Goal: Task Accomplishment & Management: Use online tool/utility

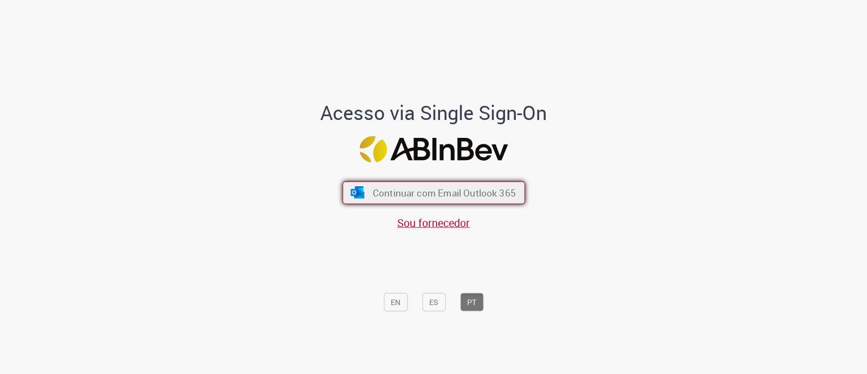
click at [389, 189] on span "Continuar com Email Outlook 365" at bounding box center [443, 193] width 143 height 12
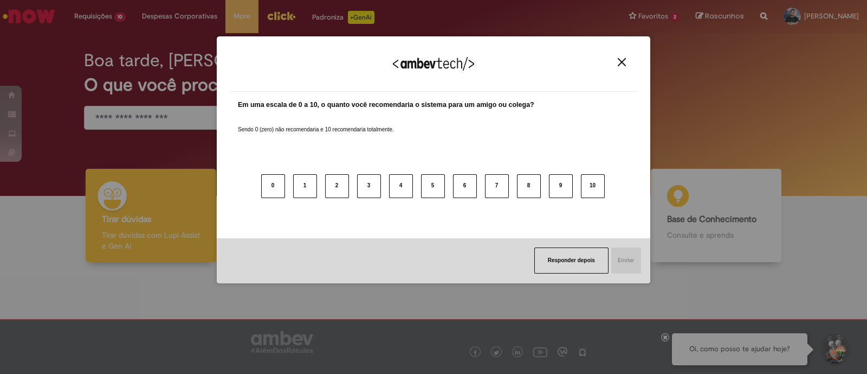
click at [628, 64] on button "Close" at bounding box center [622, 61] width 15 height 9
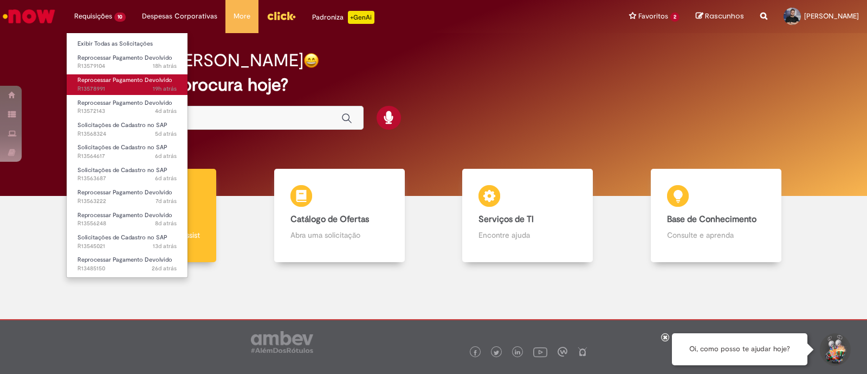
click at [126, 80] on span "Reprocessar Pagamento Devolvido" at bounding box center [125, 80] width 95 height 8
